Goal: Transaction & Acquisition: Obtain resource

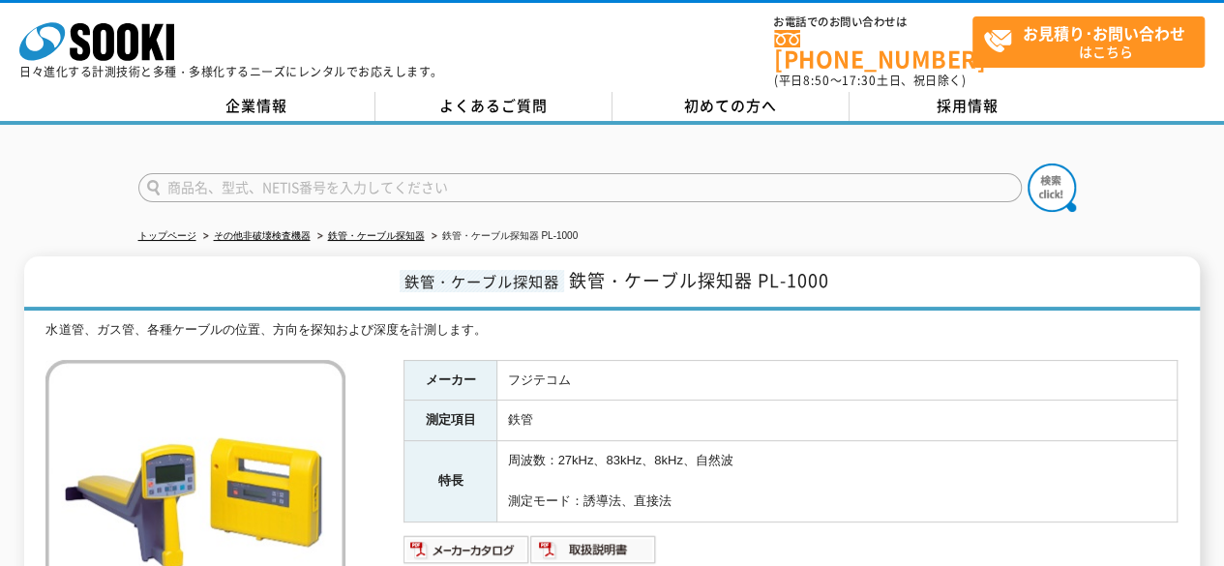
click at [646, 320] on div "水道管、ガス管、各種ケーブルの位置、方向を探知および深度を計測します。" at bounding box center [611, 330] width 1132 height 20
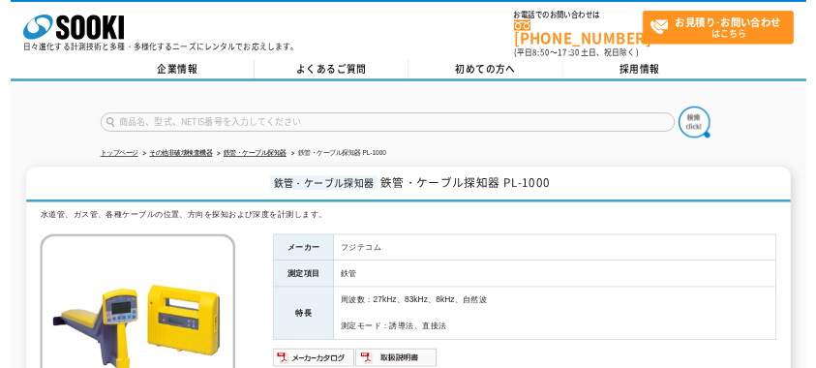
scroll to position [194, 0]
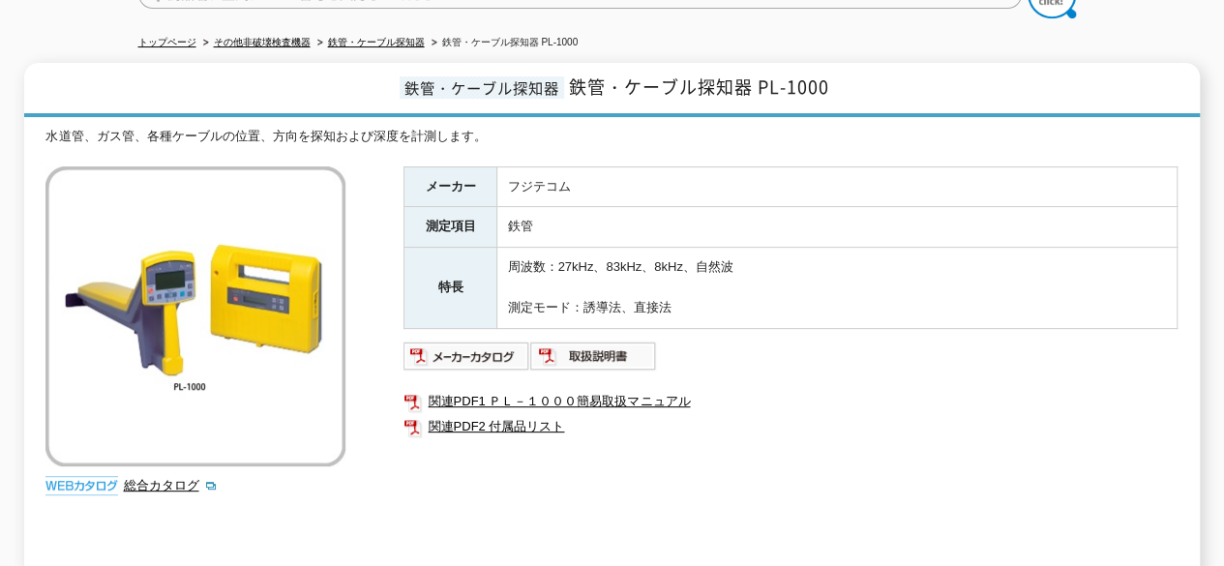
click at [593, 207] on td "鉄管" at bounding box center [837, 227] width 680 height 41
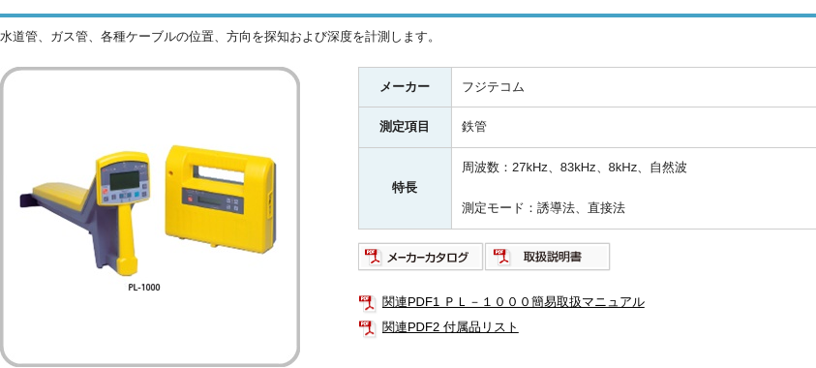
scroll to position [322, 0]
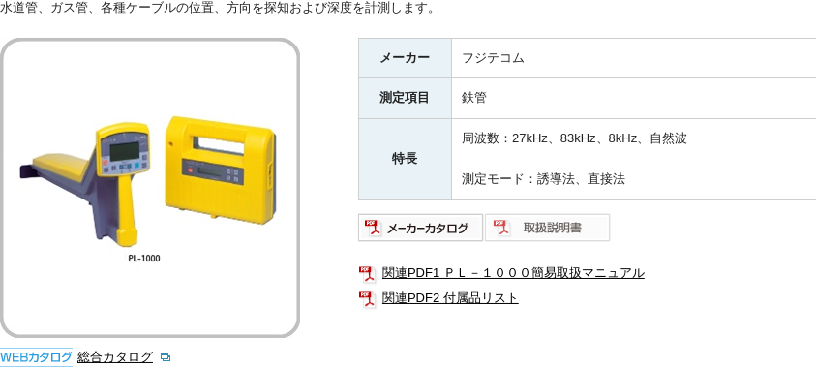
click at [559, 216] on img at bounding box center [548, 227] width 127 height 31
click at [443, 219] on img at bounding box center [421, 227] width 127 height 31
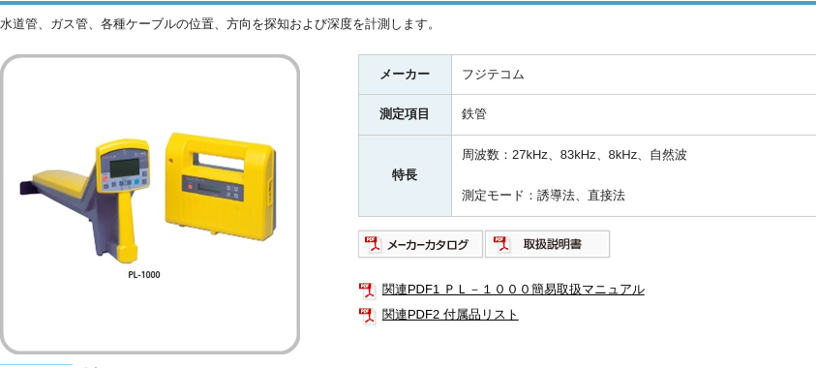
scroll to position [322, 0]
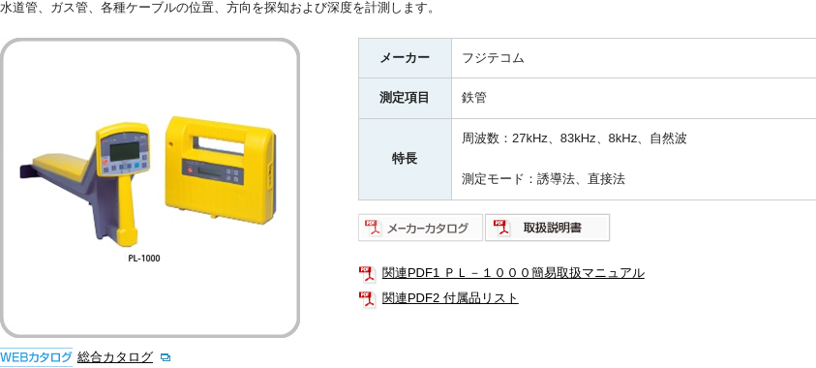
click at [452, 218] on img at bounding box center [421, 227] width 127 height 31
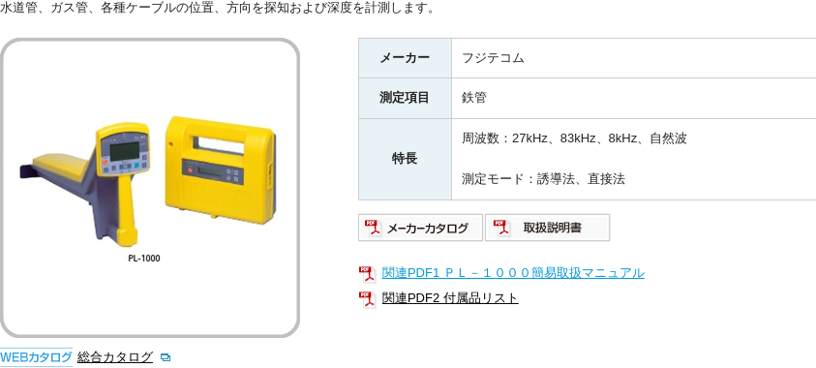
click at [510, 261] on link "関連PDF1 ＰＬ－１０００簡易取扱マニュアル" at bounding box center [745, 272] width 774 height 25
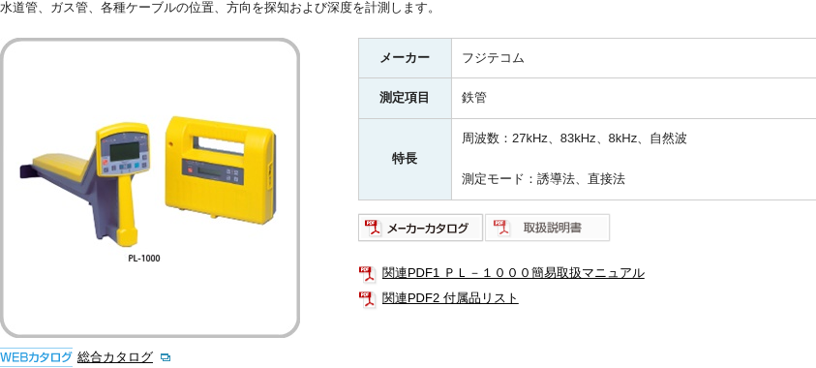
click at [558, 212] on img at bounding box center [548, 227] width 127 height 31
